Goal: Information Seeking & Learning: Learn about a topic

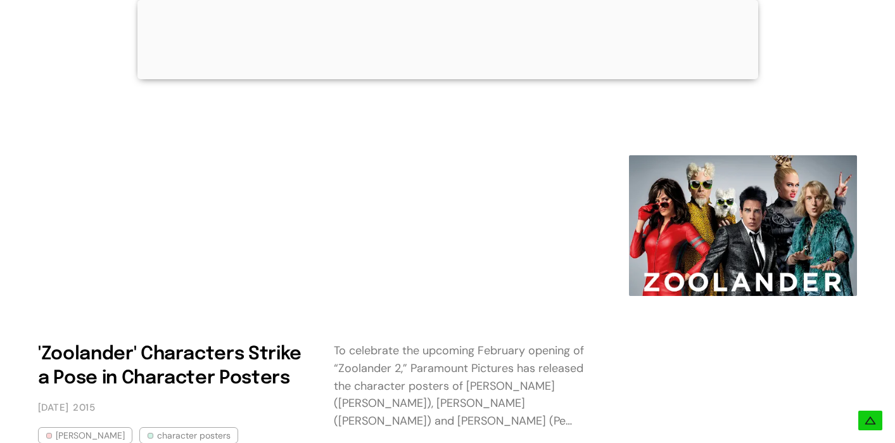
scroll to position [653, 0]
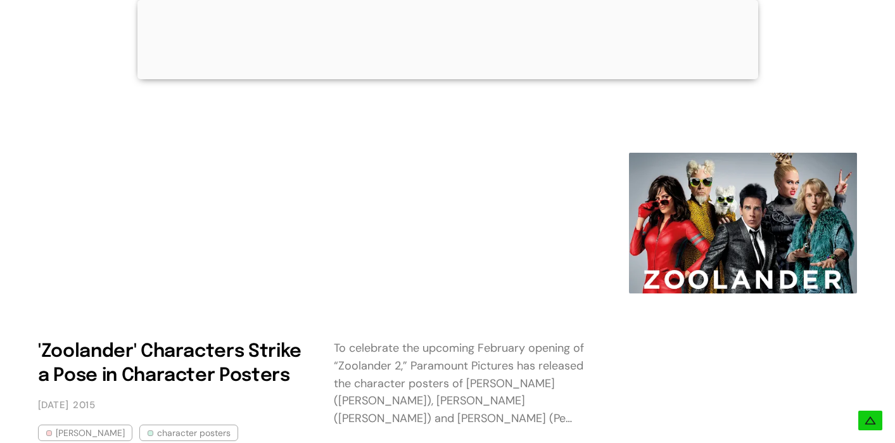
click at [711, 219] on img at bounding box center [743, 223] width 228 height 141
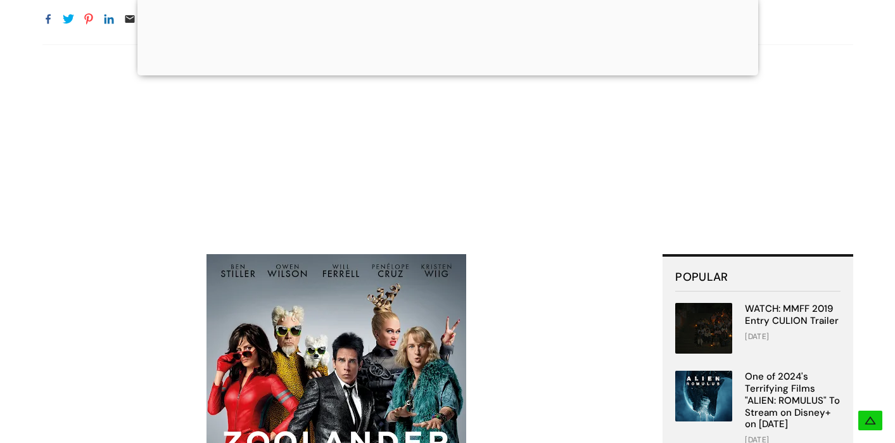
scroll to position [289, 0]
